Goal: Navigation & Orientation: Understand site structure

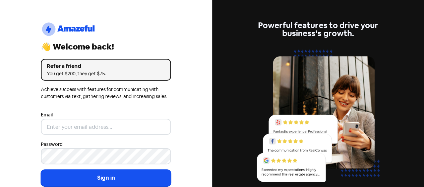
type input "[EMAIL_ADDRESS][DOMAIN_NAME]"
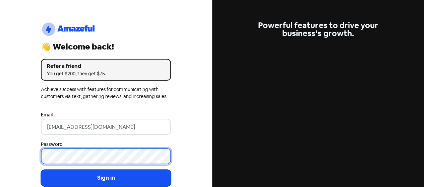
click at [41, 170] on button "Sign in" at bounding box center [106, 178] width 130 height 17
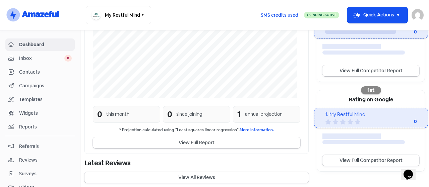
scroll to position [160, 0]
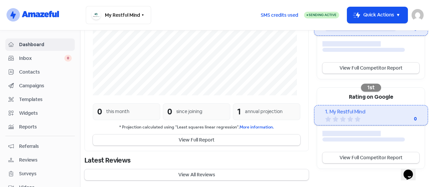
click at [42, 66] on link "Contacts" at bounding box center [39, 72] width 69 height 12
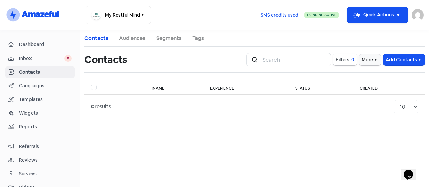
click at [25, 56] on span "Inbox" at bounding box center [41, 58] width 45 height 7
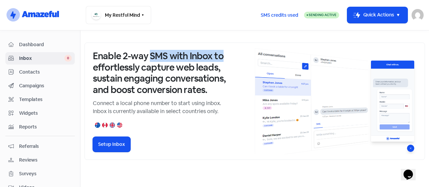
drag, startPoint x: 151, startPoint y: 54, endPoint x: 221, endPoint y: 53, distance: 70.4
click at [221, 53] on h3 "Enable 2-way SMS with Inbox to effortlessly capture web leads, sustain engaging…" at bounding box center [160, 73] width 134 height 45
click at [44, 87] on span "Campaigns" at bounding box center [45, 85] width 53 height 7
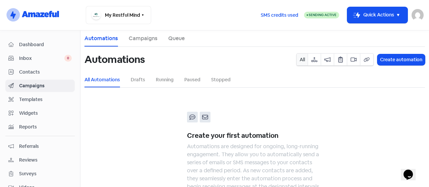
click at [34, 97] on span "Templates" at bounding box center [45, 99] width 53 height 7
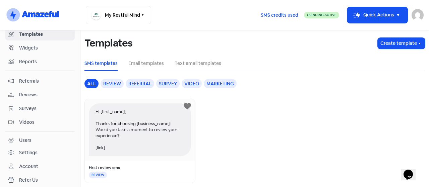
scroll to position [67, 0]
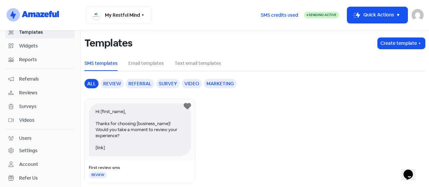
click at [48, 103] on span "Surveys" at bounding box center [45, 106] width 53 height 7
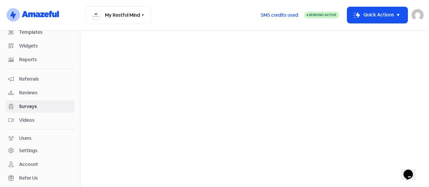
scroll to position [68, 0]
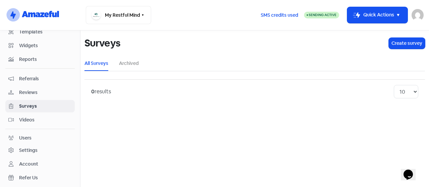
click at [24, 114] on link "Videos" at bounding box center [39, 120] width 69 height 12
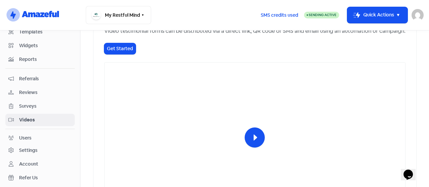
scroll to position [127, 0]
